Goal: Task Accomplishment & Management: Use online tool/utility

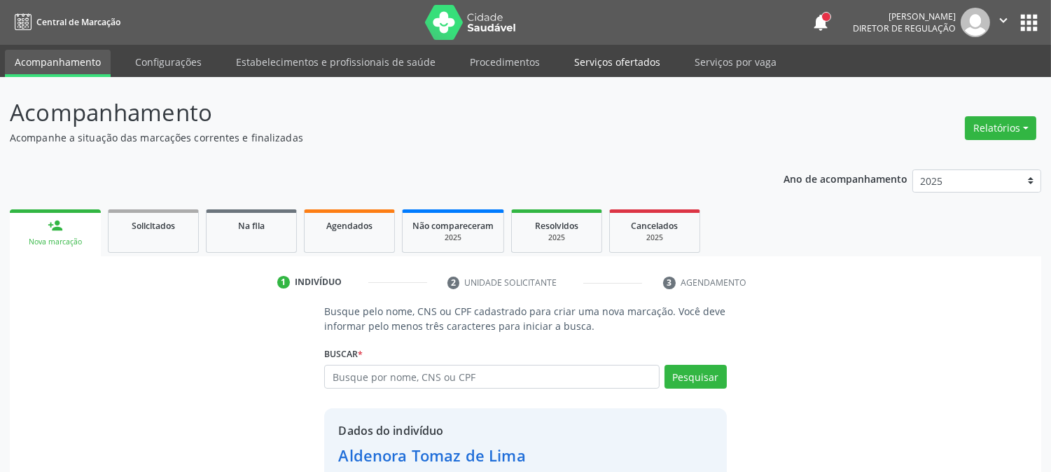
click at [614, 60] on link "Serviços ofertados" at bounding box center [618, 62] width 106 height 25
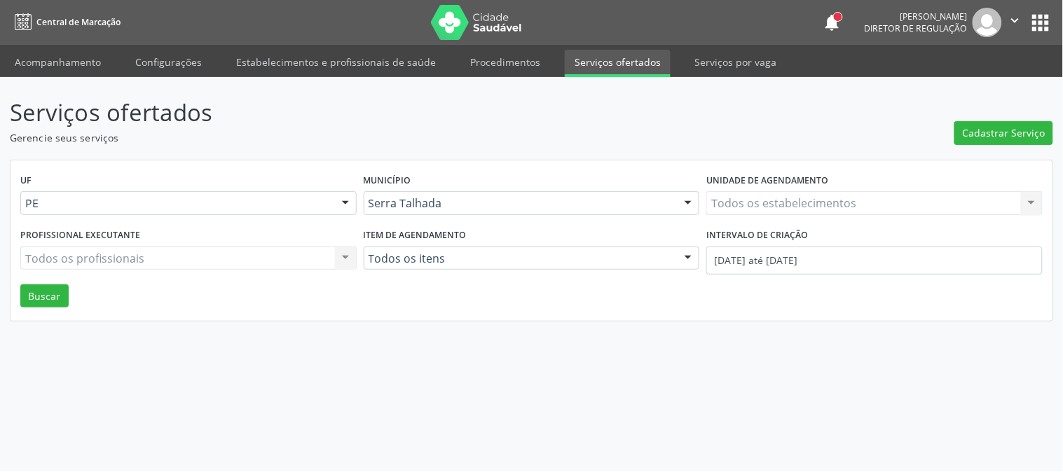
click at [733, 205] on div "Todos os estabelecimentos Todos os estabelecimentos Nenhum resultado encontrado…" at bounding box center [874, 203] width 336 height 24
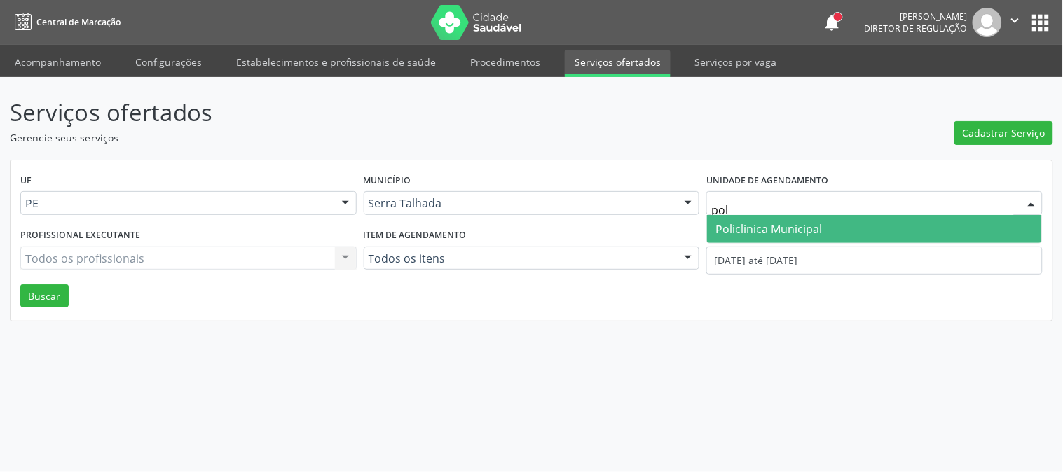
type input "poli"
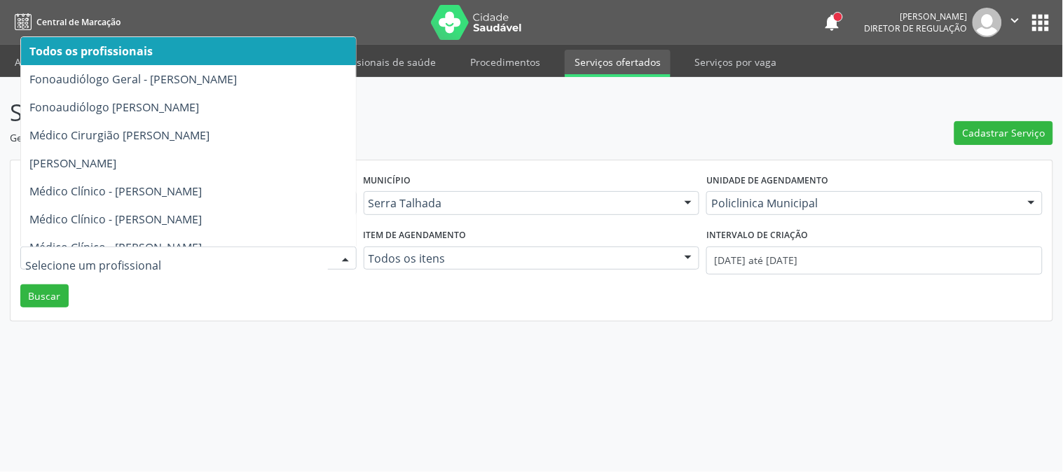
click at [88, 266] on div at bounding box center [188, 259] width 336 height 24
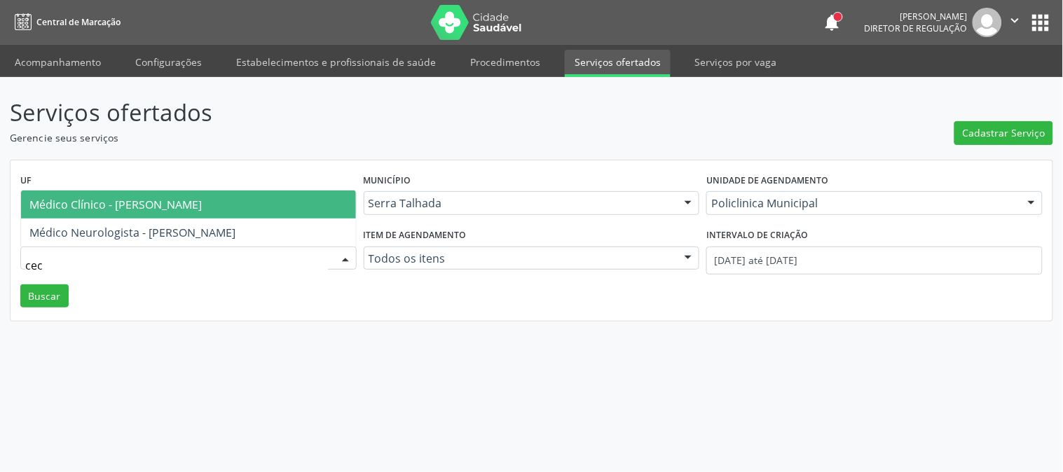
type input "ceci"
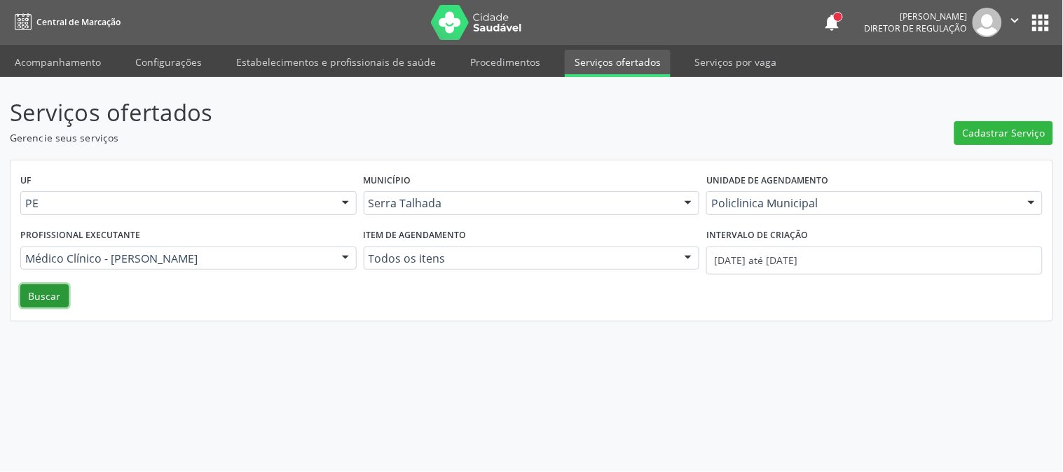
click at [29, 294] on button "Buscar" at bounding box center [44, 296] width 48 height 24
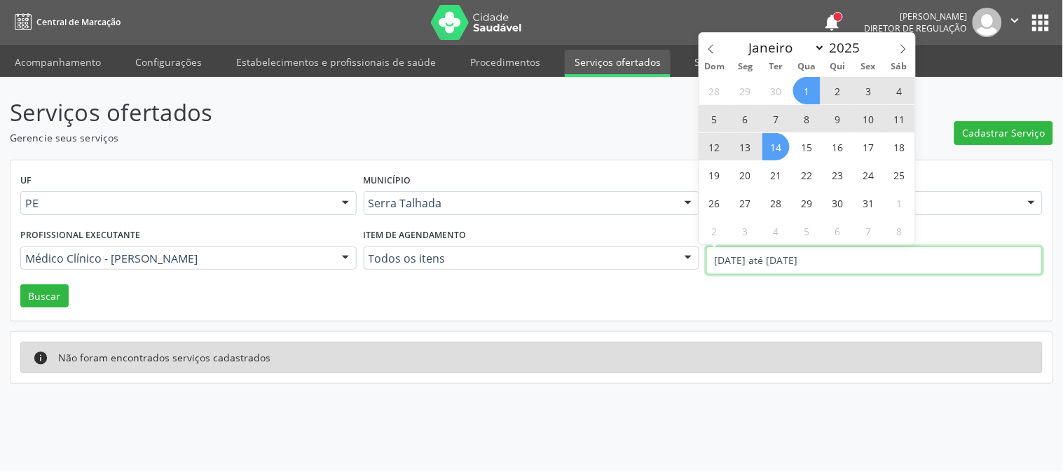
click at [752, 247] on input "[DATE] até [DATE]" at bounding box center [874, 261] width 336 height 28
click at [716, 39] on span at bounding box center [711, 45] width 24 height 24
select select "8"
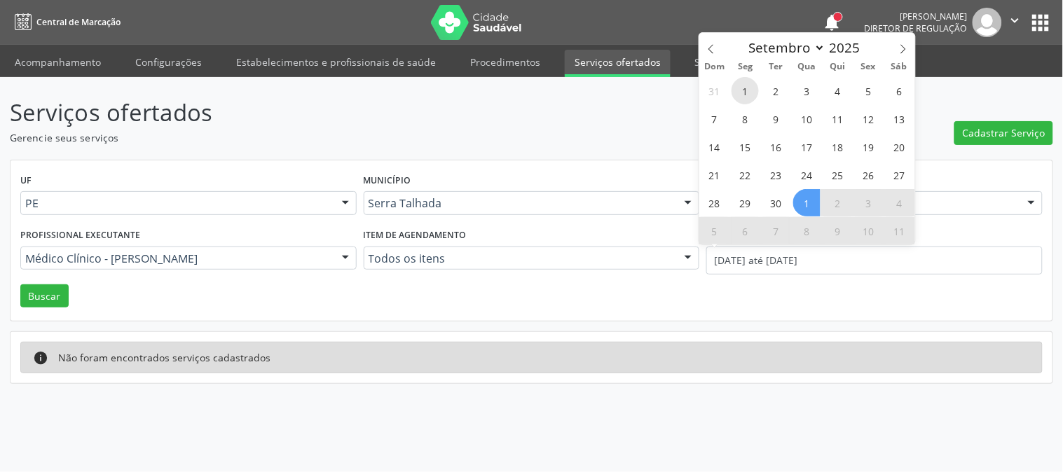
click at [742, 94] on span "1" at bounding box center [744, 90] width 27 height 27
type input "[DATE]"
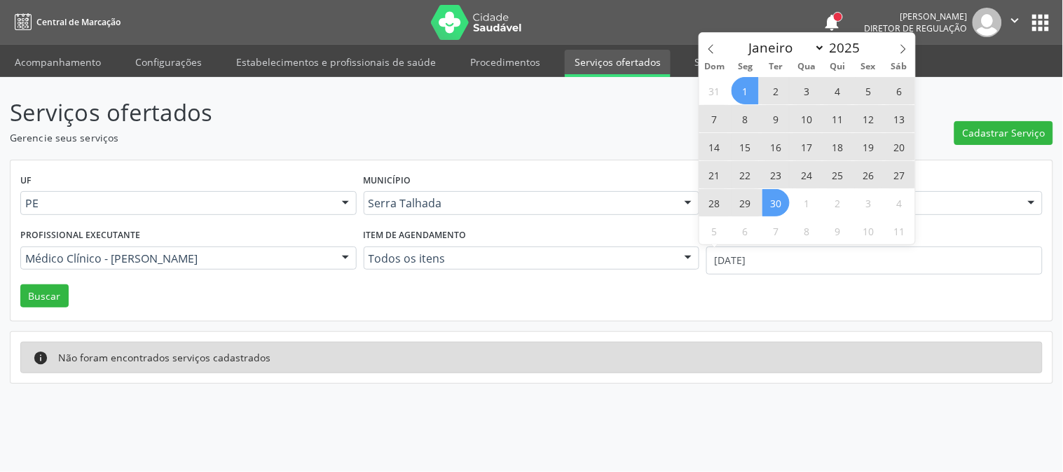
click at [774, 207] on span "30" at bounding box center [775, 202] width 27 height 27
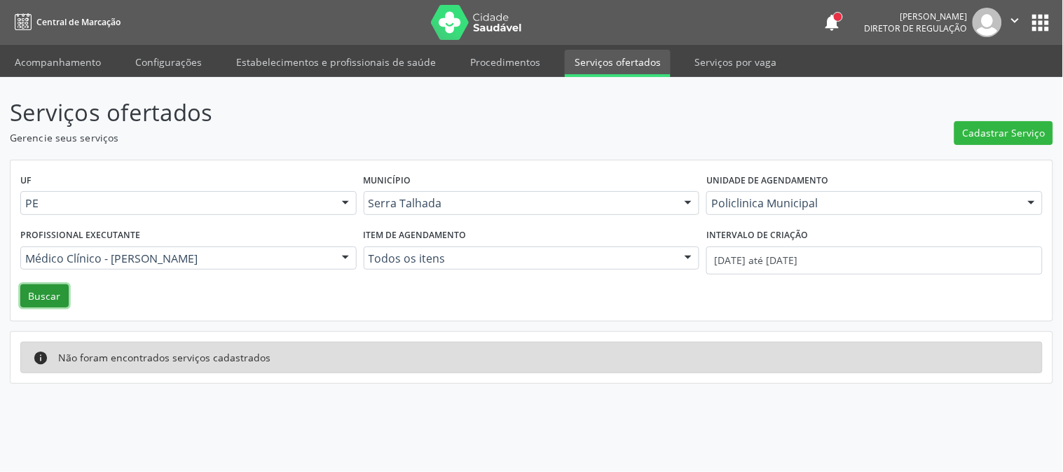
click at [32, 299] on button "Buscar" at bounding box center [44, 296] width 48 height 24
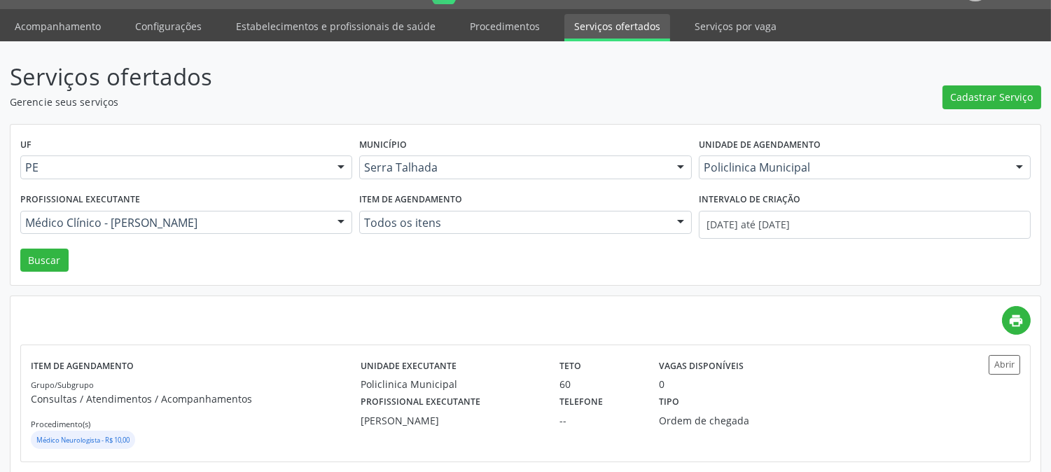
scroll to position [55, 0]
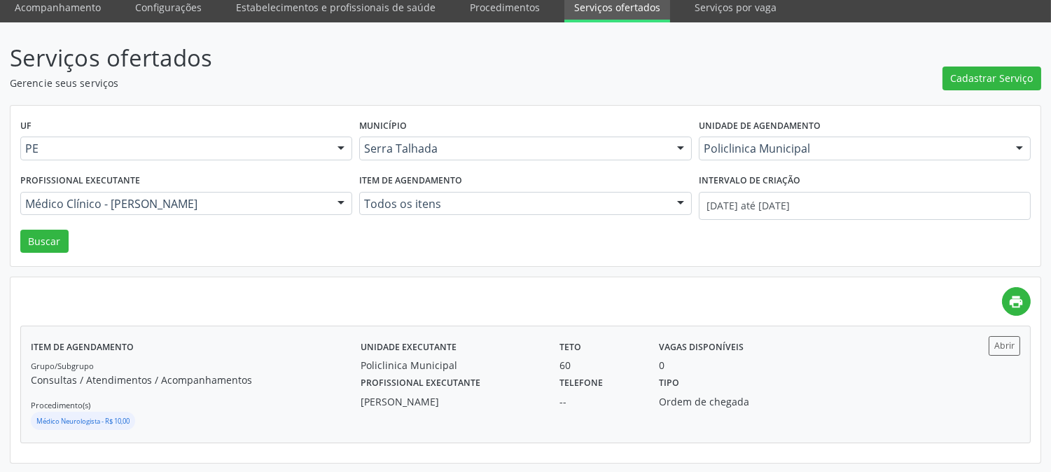
click at [524, 346] on div "Unidade executante Policlinica Municipal" at bounding box center [450, 354] width 199 height 36
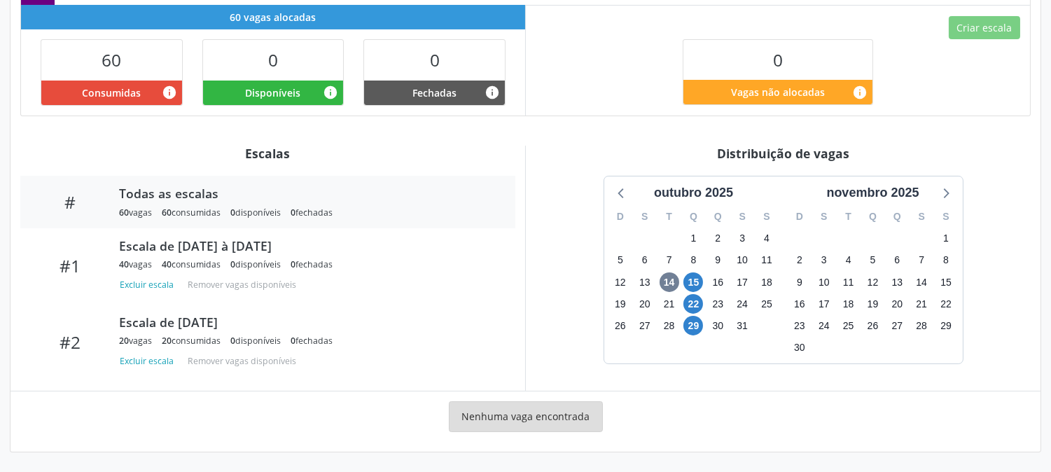
scroll to position [338, 0]
click at [694, 282] on span "15" at bounding box center [694, 282] width 20 height 20
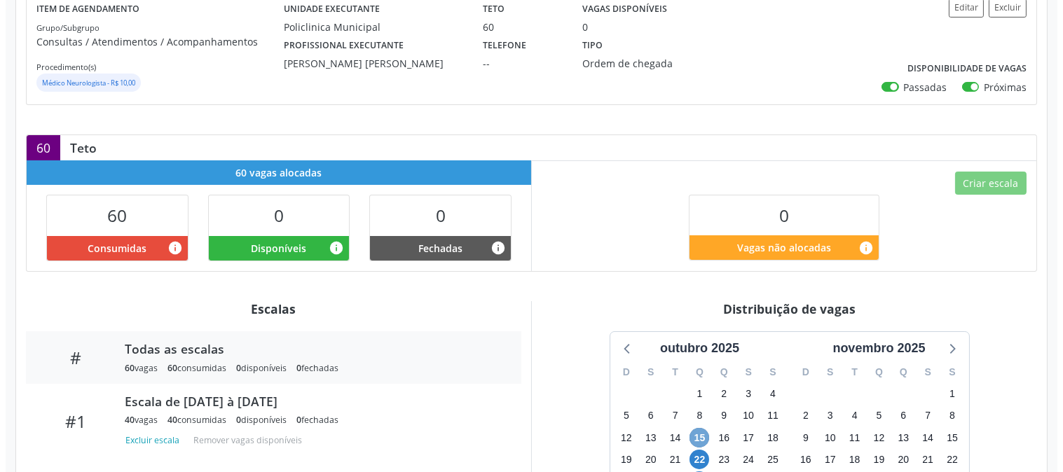
scroll to position [181, 0]
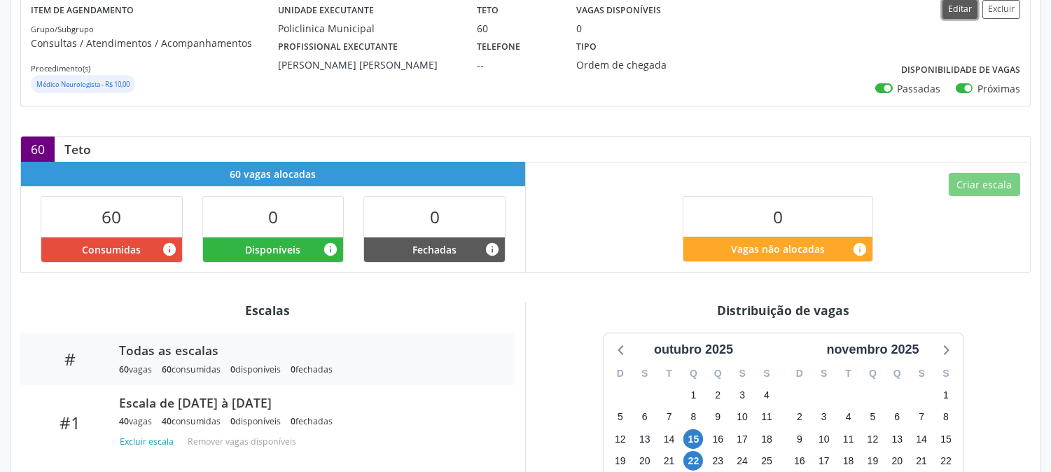
click at [950, 6] on button "Editar" at bounding box center [960, 9] width 35 height 19
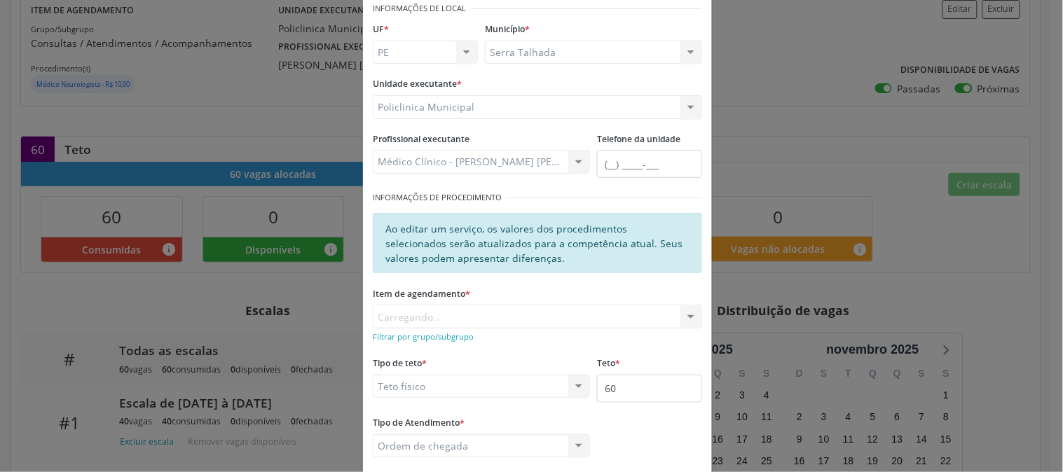
scroll to position [78, 0]
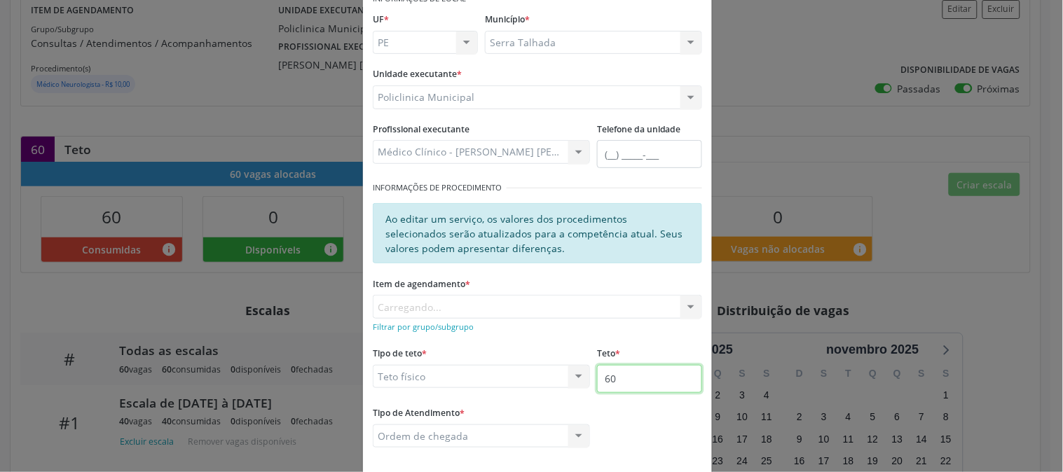
click at [675, 387] on input "60" at bounding box center [649, 379] width 105 height 28
type input "61"
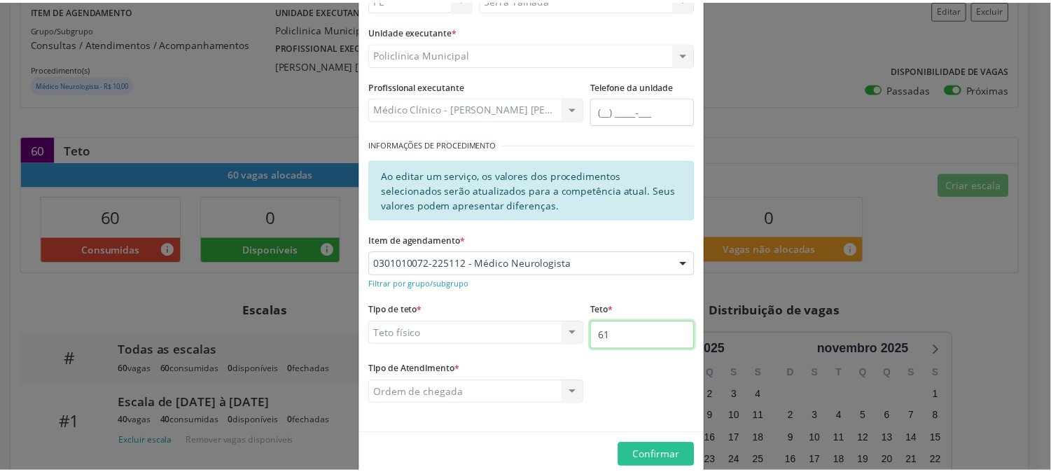
scroll to position [144, 0]
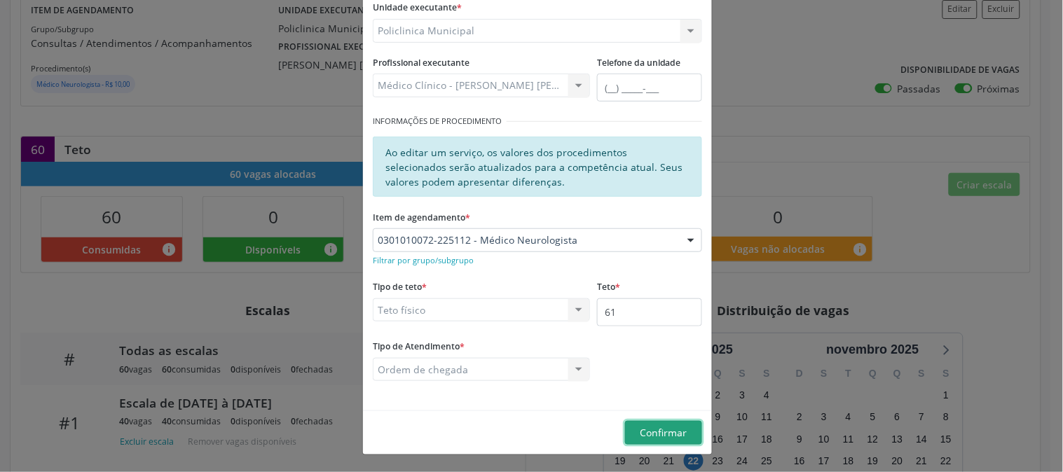
click at [649, 438] on span "Confirmar" at bounding box center [663, 432] width 47 height 13
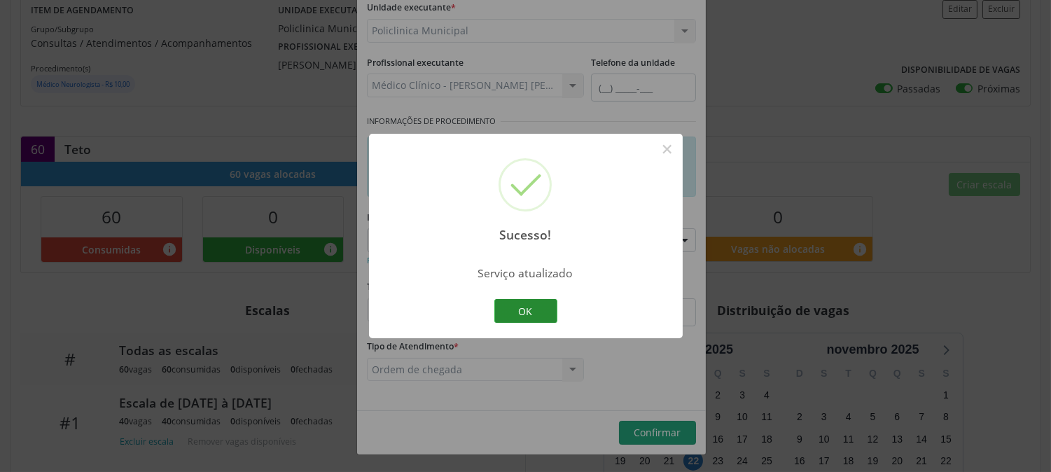
click at [510, 316] on button "OK" at bounding box center [525, 311] width 63 height 24
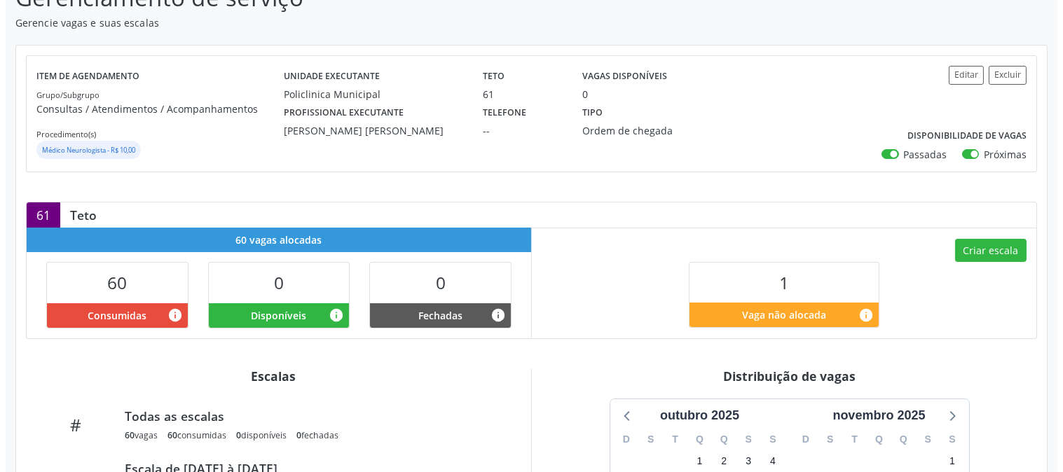
scroll to position [311, 0]
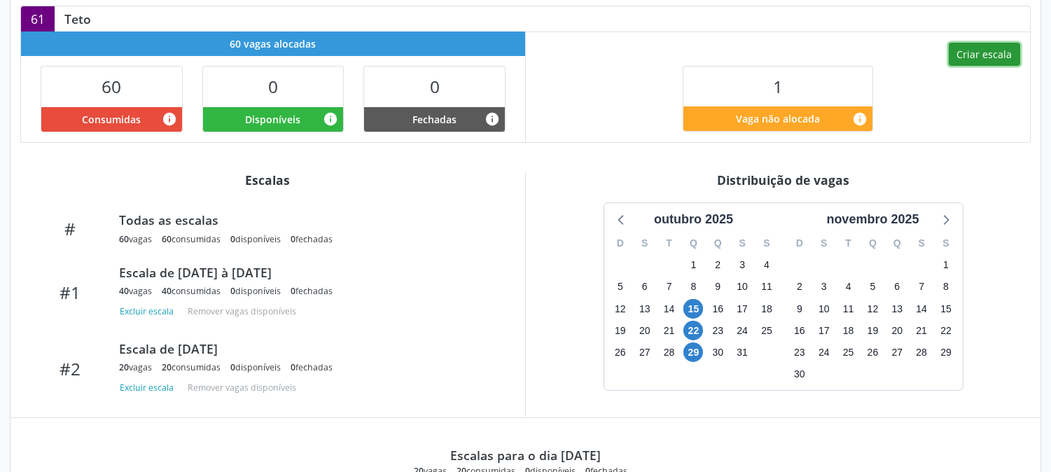
click at [985, 49] on button "Criar escala" at bounding box center [984, 55] width 71 height 24
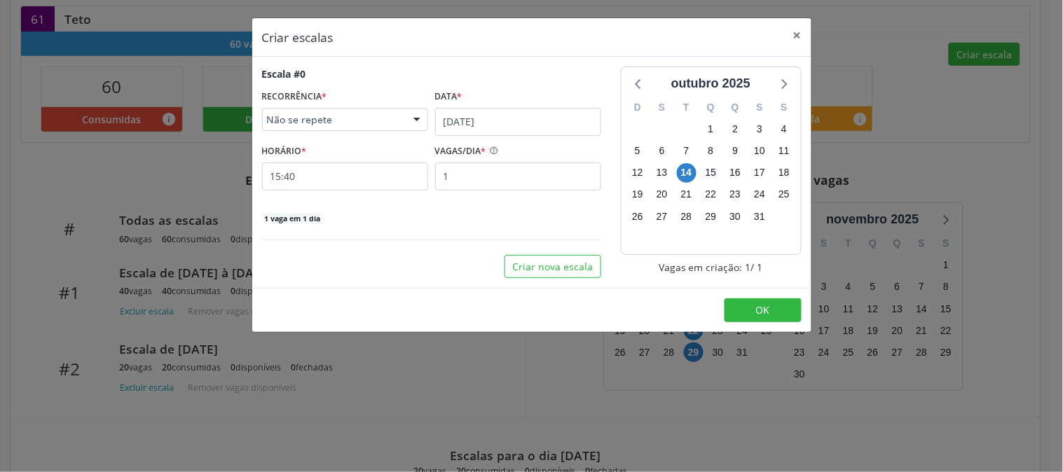
click at [485, 136] on div "Escala #0 RECORRÊNCIA * Não se repete Não se repete Diário/Semanal Mensal Nenhu…" at bounding box center [431, 146] width 339 height 158
click at [478, 119] on input "14/10/2025" at bounding box center [518, 122] width 166 height 28
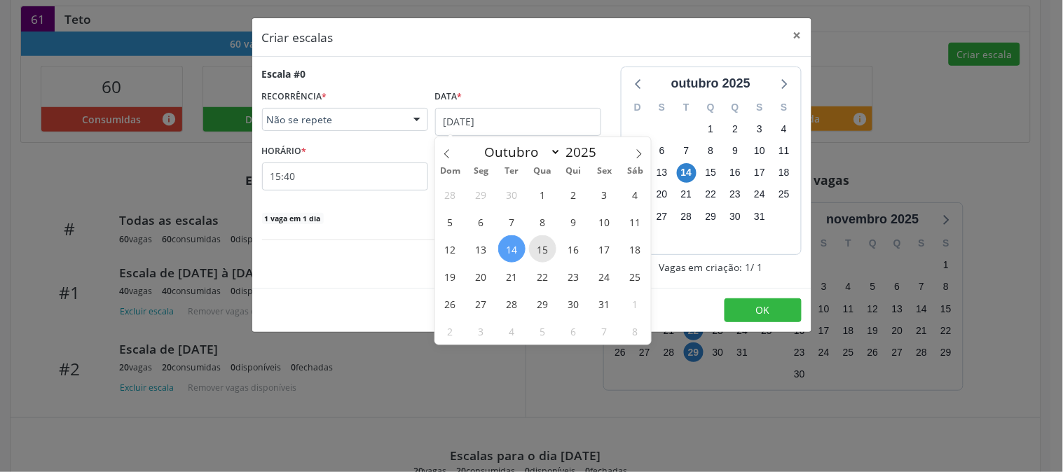
click at [541, 242] on span "15" at bounding box center [542, 248] width 27 height 27
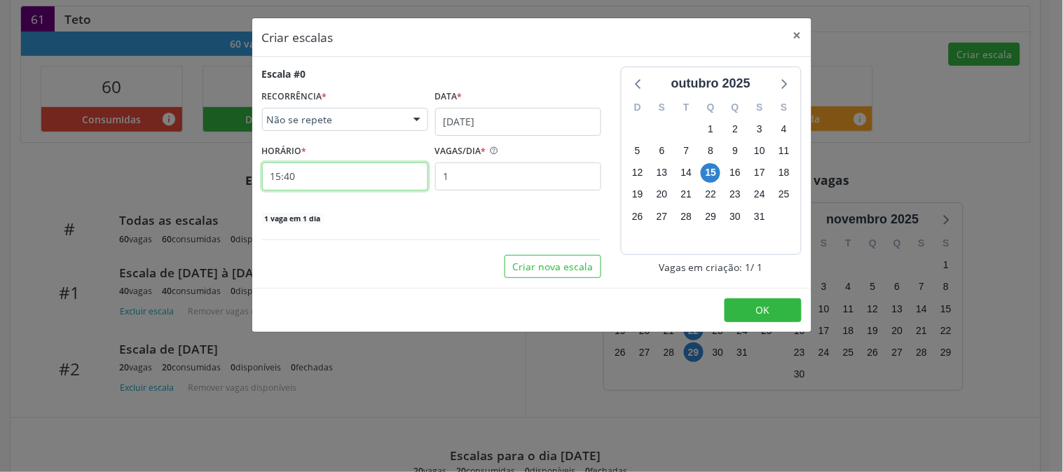
click at [349, 175] on input "15:40" at bounding box center [345, 176] width 166 height 28
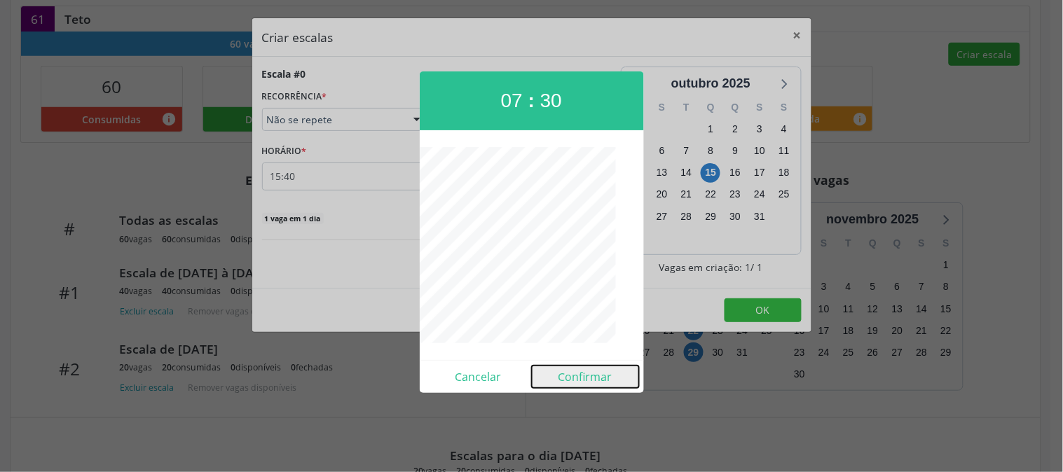
click at [569, 376] on button "Confirmar" at bounding box center [585, 377] width 107 height 22
type input "07:30"
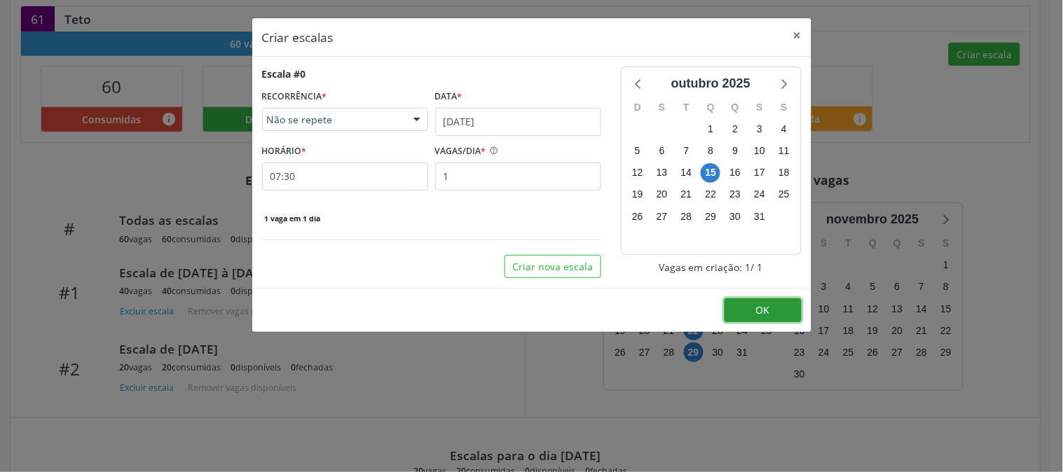
click at [758, 305] on span "OK" at bounding box center [763, 309] width 14 height 13
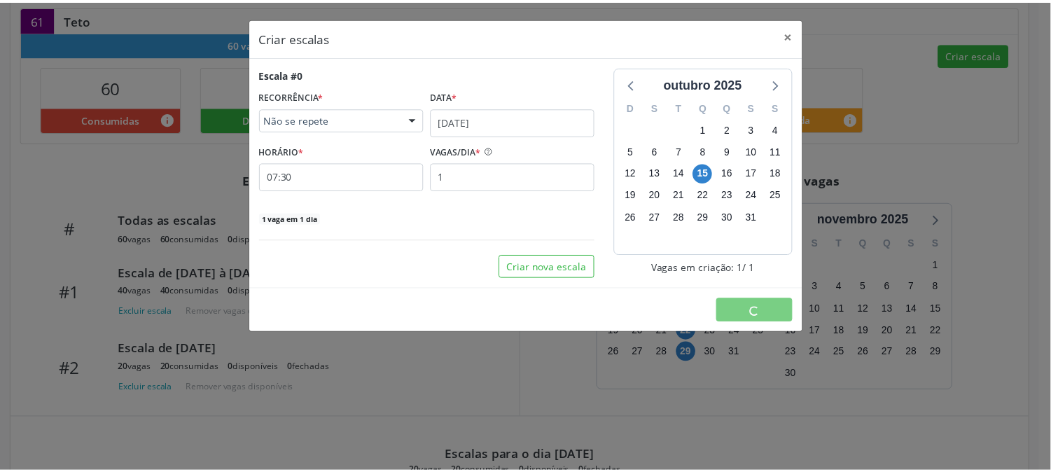
scroll to position [0, 0]
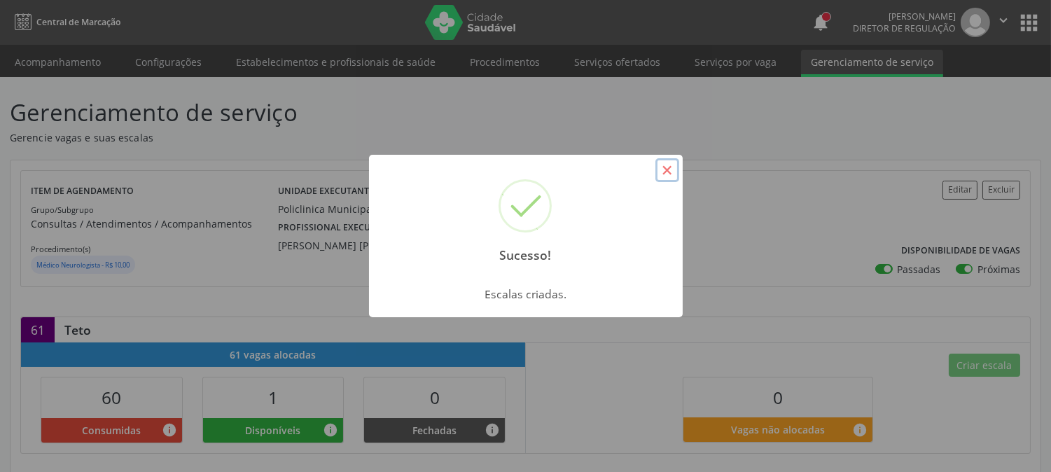
click at [670, 167] on button "×" at bounding box center [668, 170] width 24 height 24
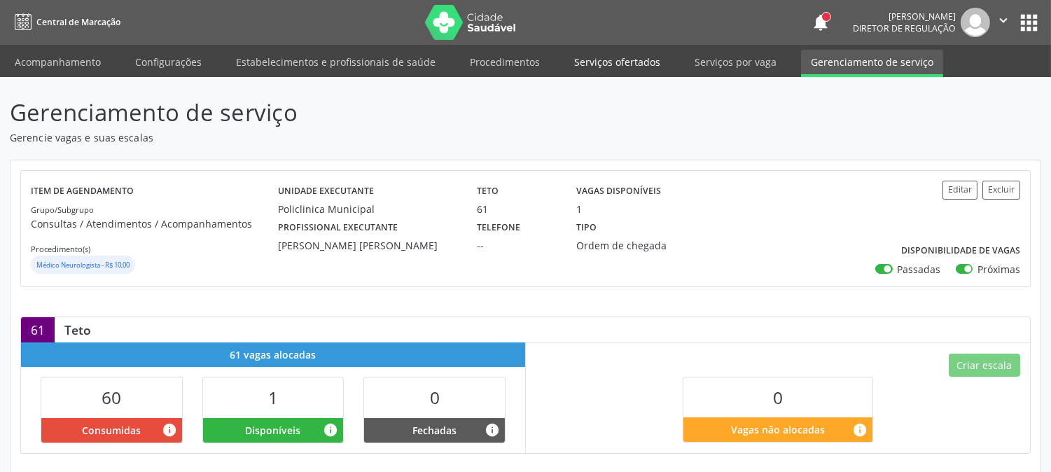
click at [620, 60] on link "Serviços ofertados" at bounding box center [618, 62] width 106 height 25
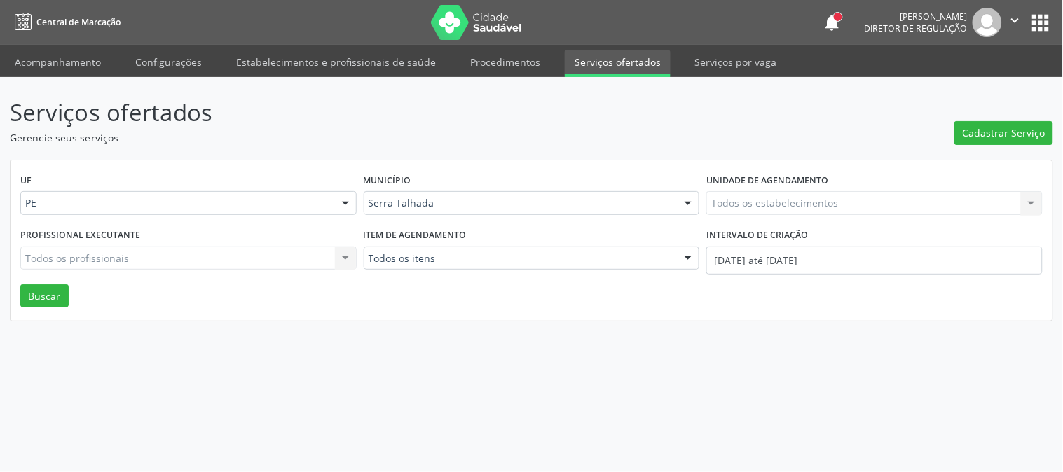
click at [791, 197] on div "Todos os estabelecimentos Todos os estabelecimentos Nenhum resultado encontrado…" at bounding box center [874, 203] width 336 height 24
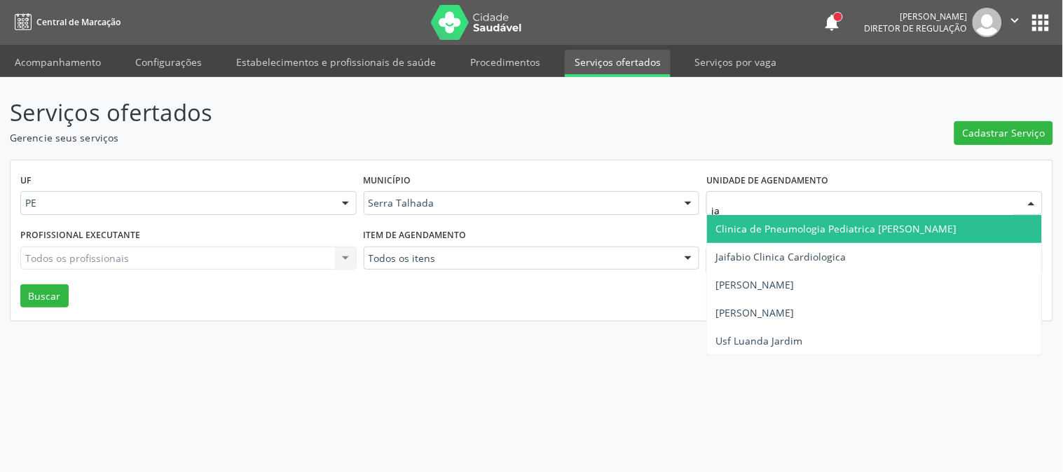
type input "jai"
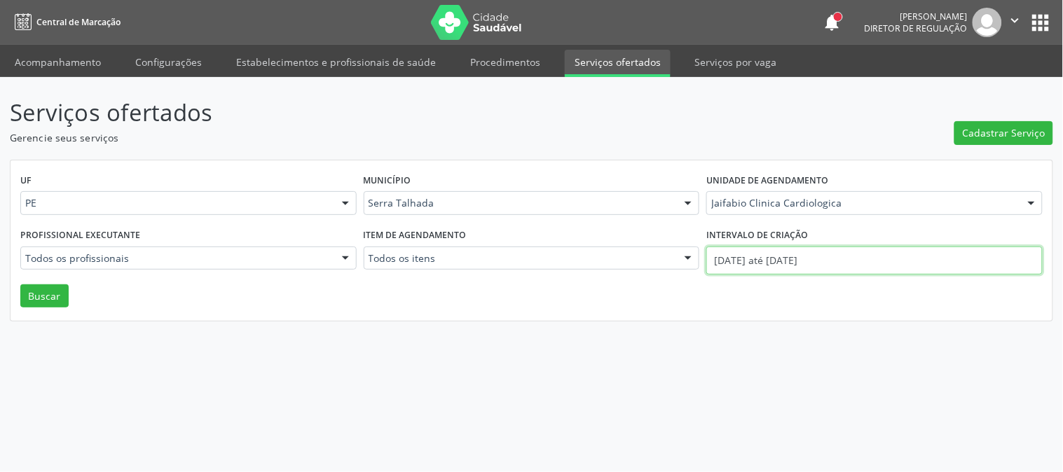
click at [770, 263] on input "[DATE] até [DATE]" at bounding box center [874, 261] width 336 height 28
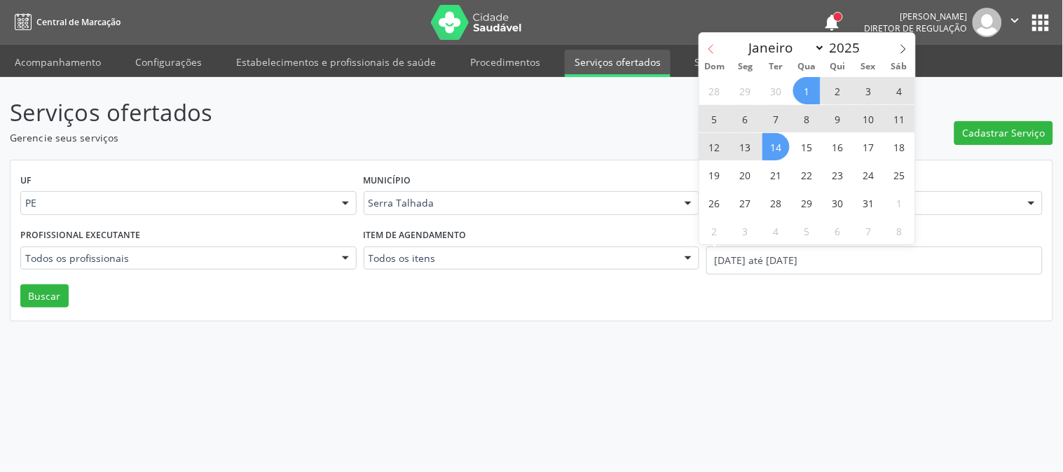
click at [710, 44] on icon at bounding box center [711, 49] width 10 height 10
select select "8"
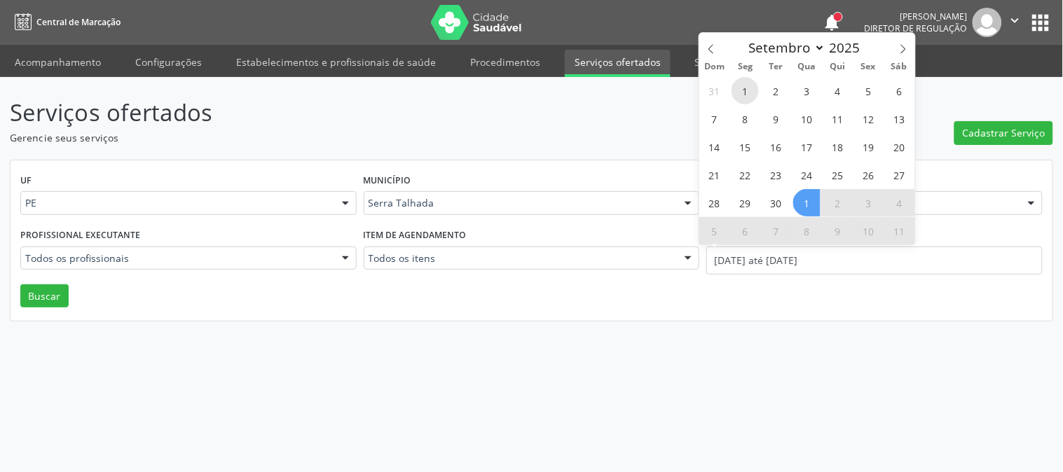
click at [733, 92] on span "1" at bounding box center [744, 90] width 27 height 27
type input "[DATE]"
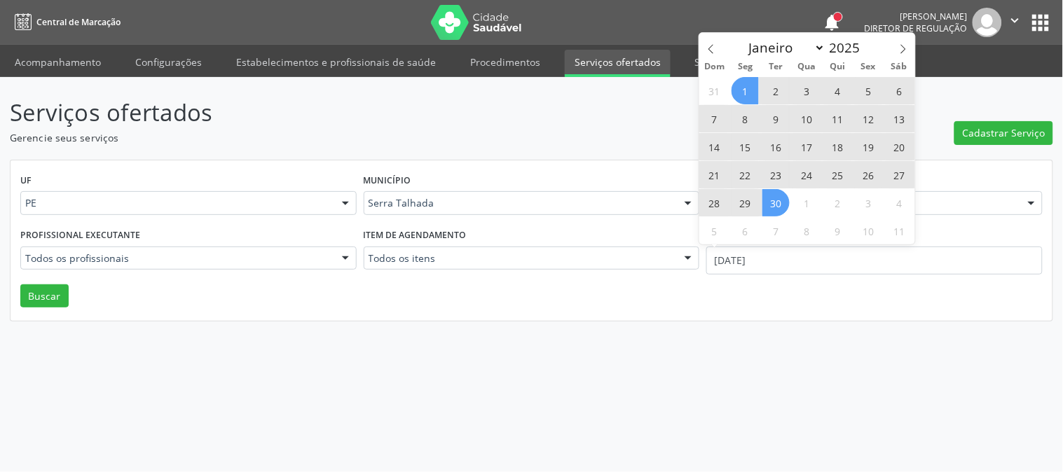
click at [780, 200] on span "30" at bounding box center [775, 202] width 27 height 27
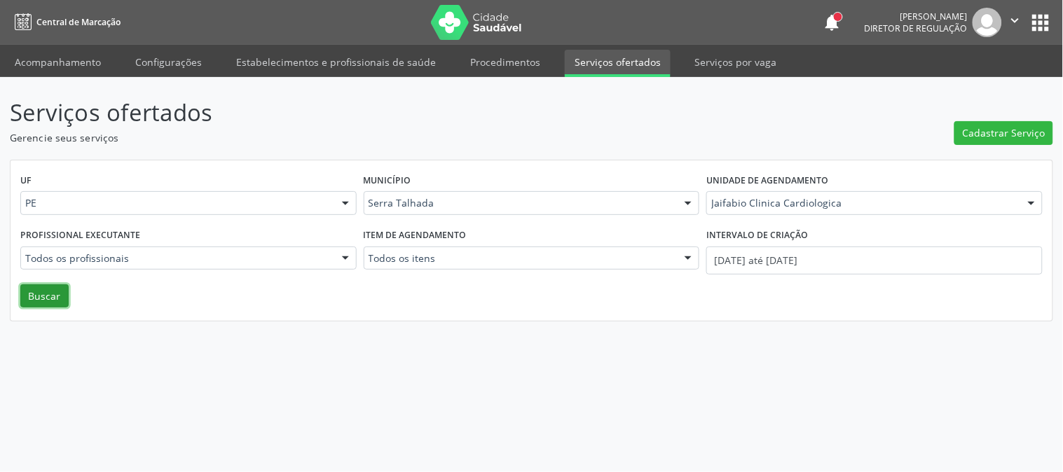
click at [35, 296] on button "Buscar" at bounding box center [44, 296] width 48 height 24
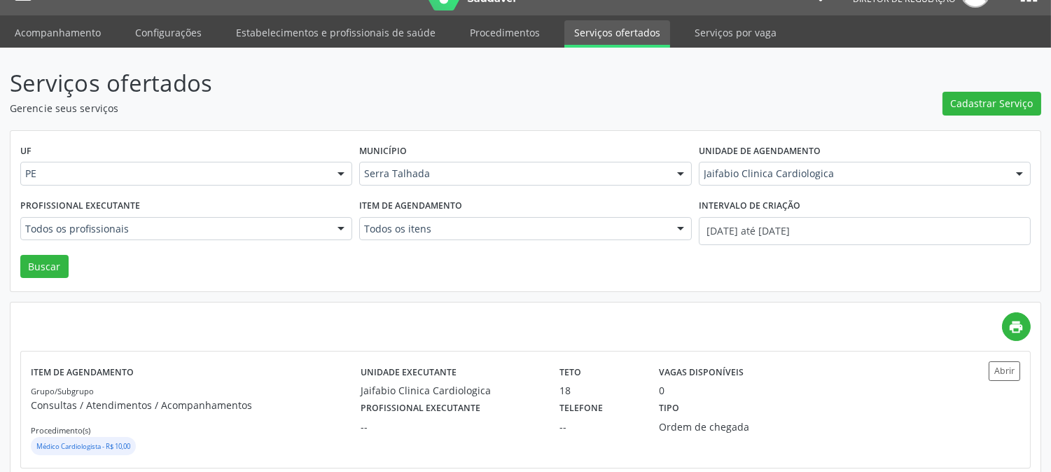
scroll to position [55, 0]
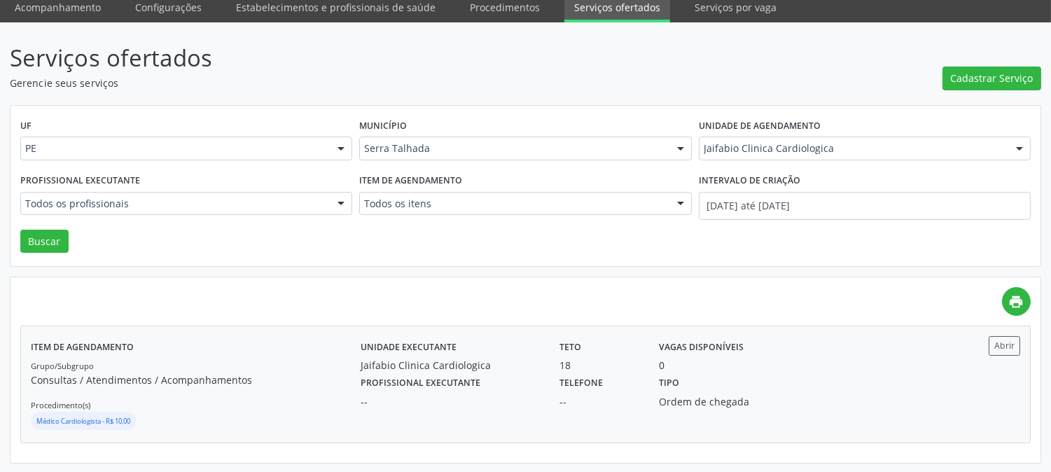
click at [471, 376] on label "Profissional executante" at bounding box center [421, 384] width 120 height 22
